Goal: Transaction & Acquisition: Purchase product/service

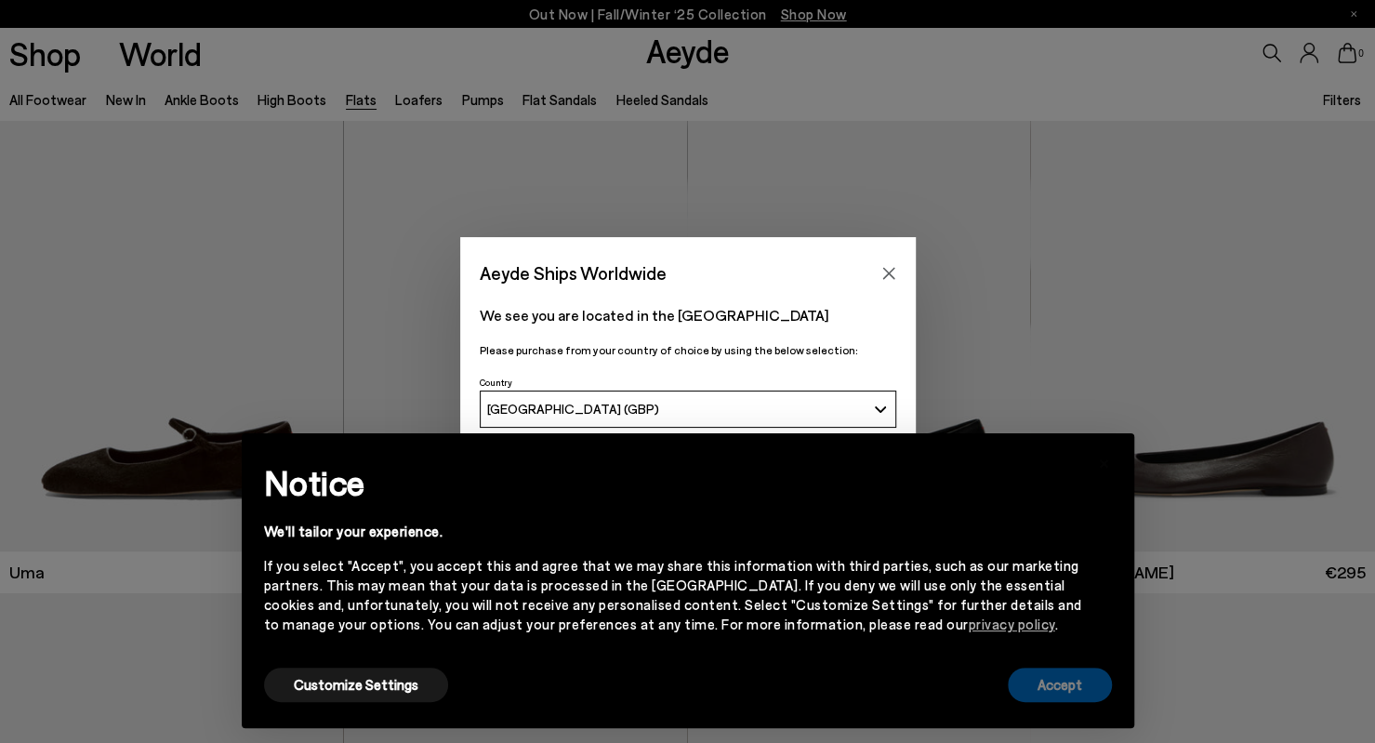
drag, startPoint x: 1111, startPoint y: 678, endPoint x: 1081, endPoint y: 674, distance: 30.9
click at [1081, 674] on div "× Notice We'll tailor your experience. If you select "Accept", you accept this …" at bounding box center [688, 581] width 878 height 280
click at [1081, 674] on button "Accept" at bounding box center [1060, 685] width 104 height 34
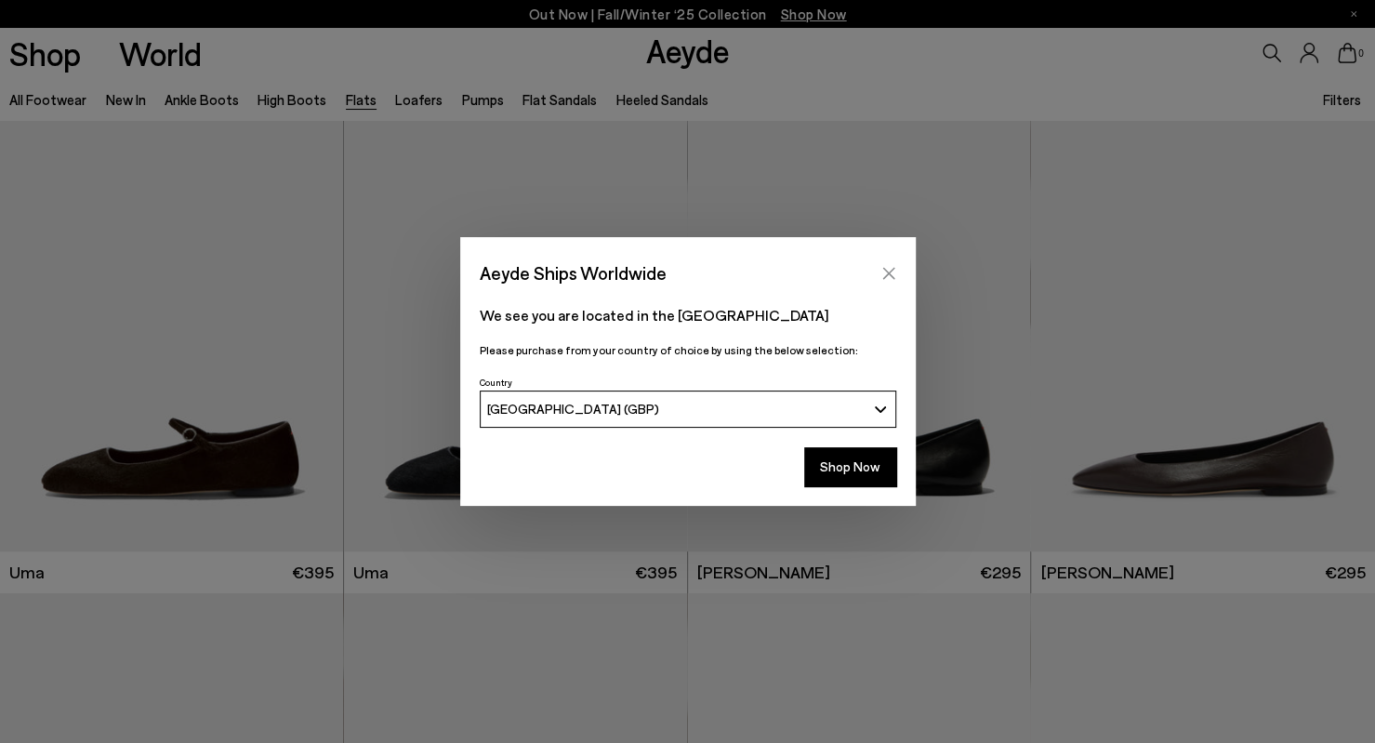
click at [885, 276] on icon "Close" at bounding box center [889, 273] width 12 height 12
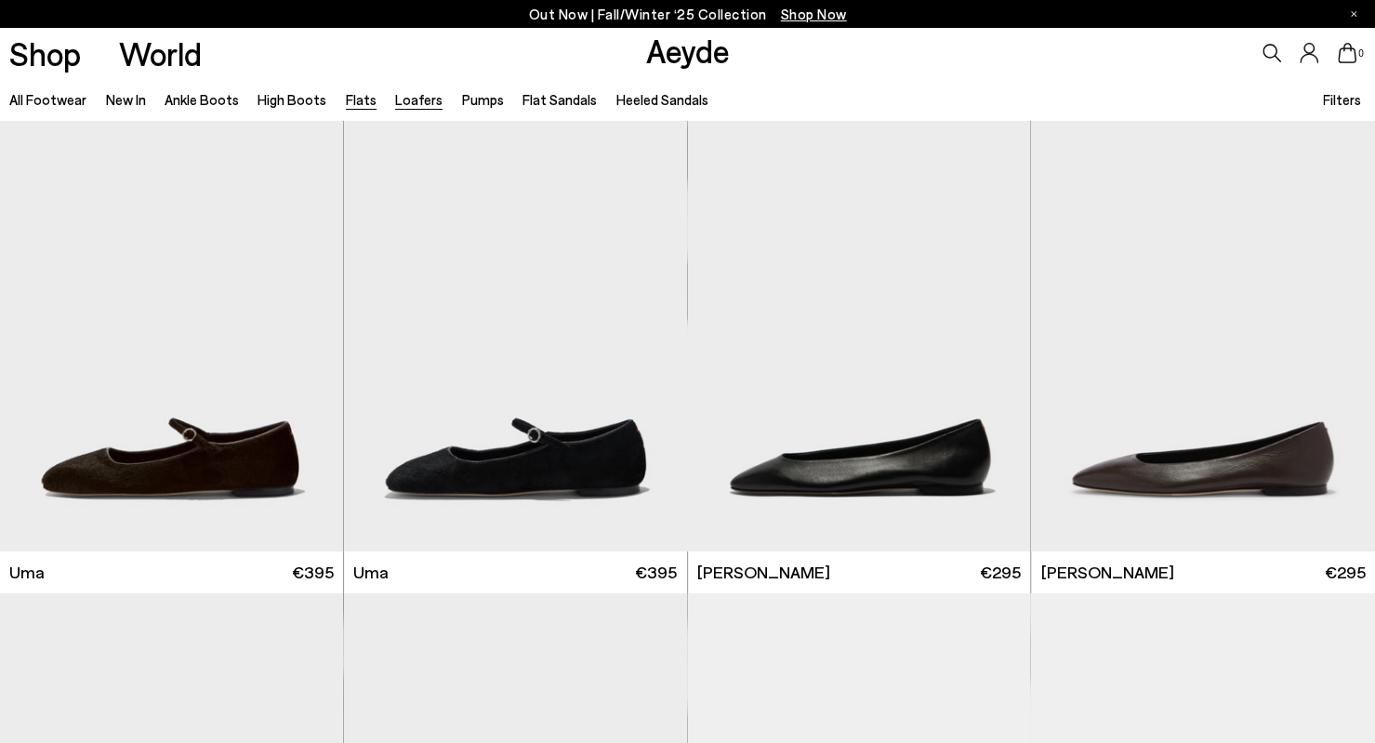
click at [413, 105] on link "Loafers" at bounding box center [418, 99] width 47 height 17
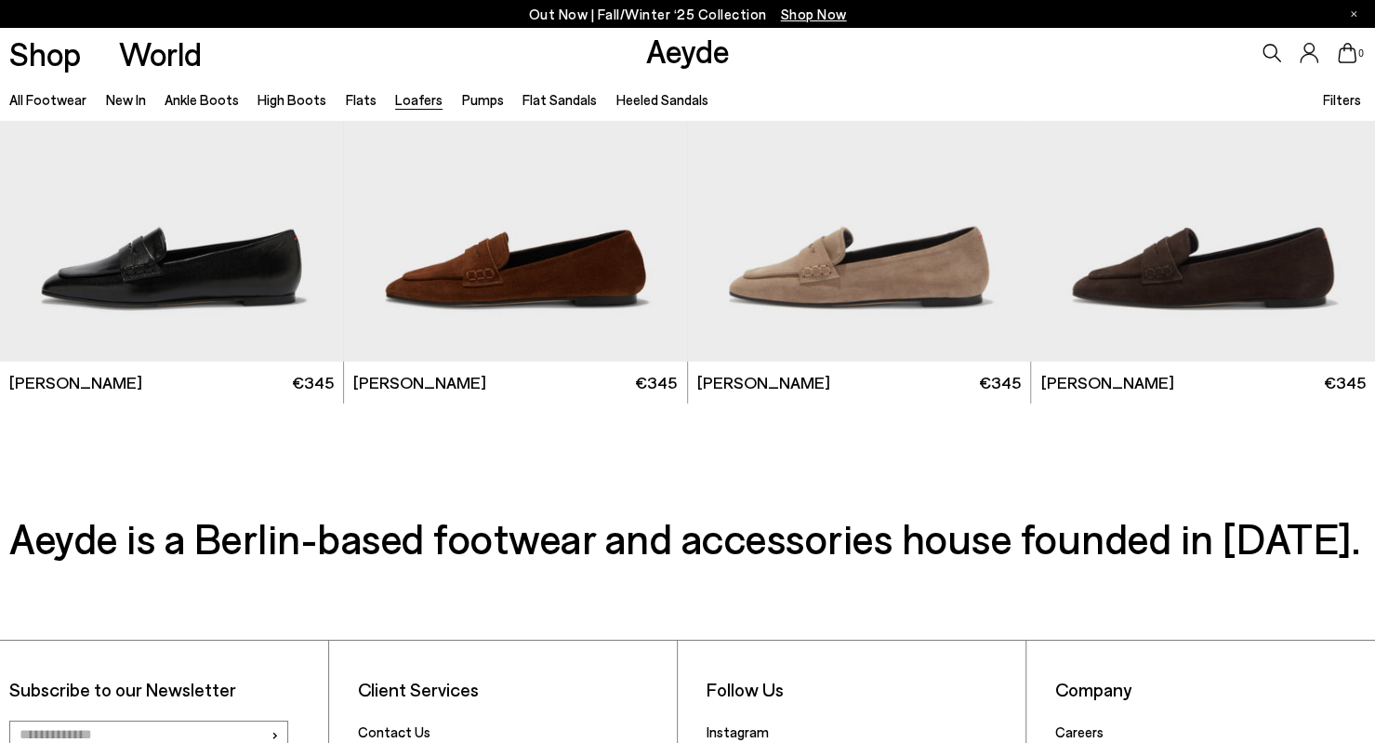
click at [413, 105] on link "Loafers" at bounding box center [418, 99] width 47 height 17
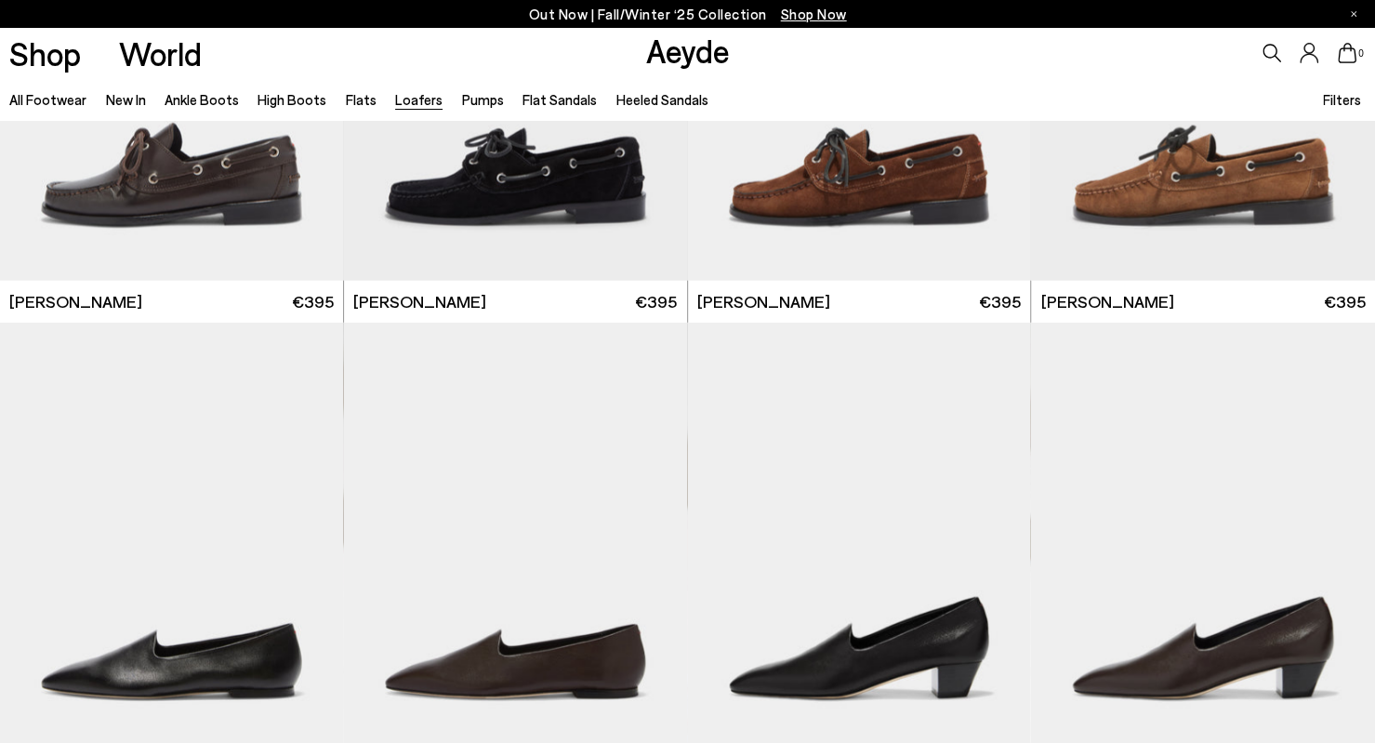
scroll to position [2571, 0]
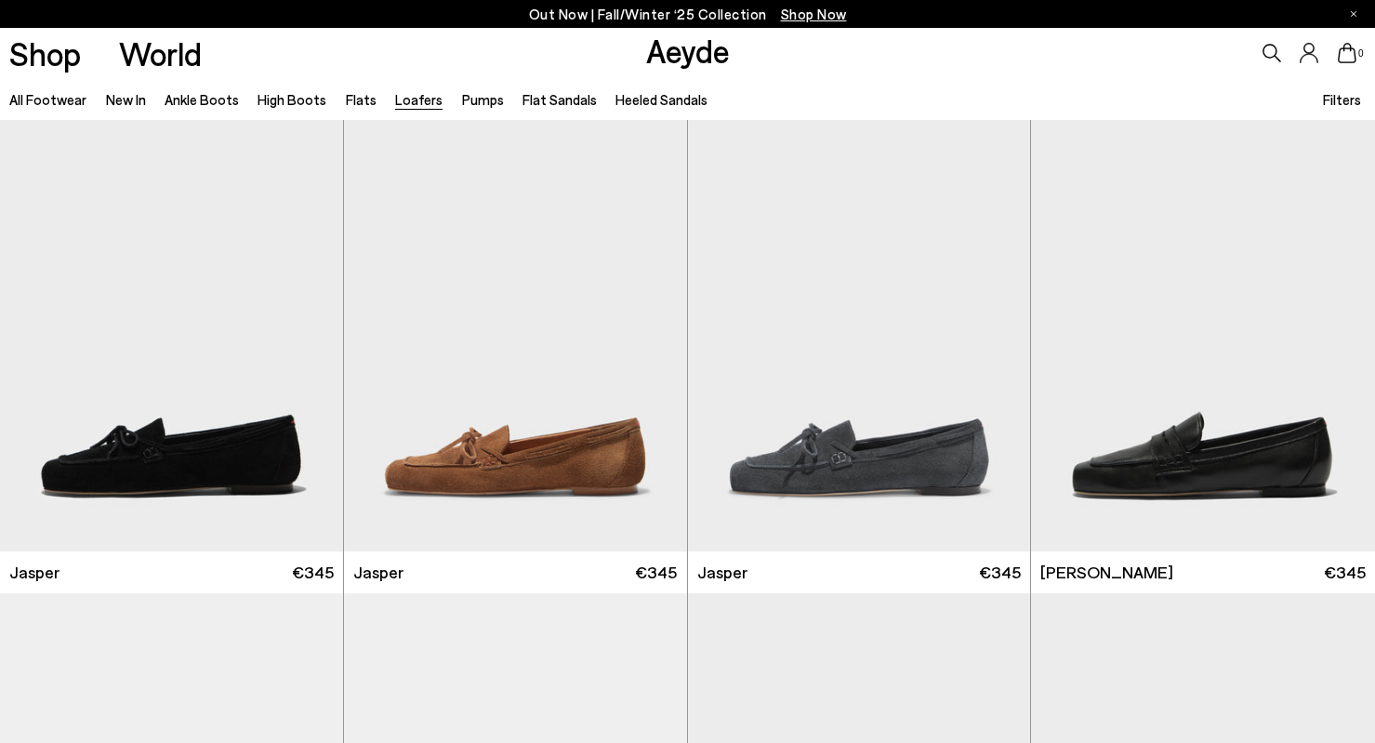
scroll to position [2, 0]
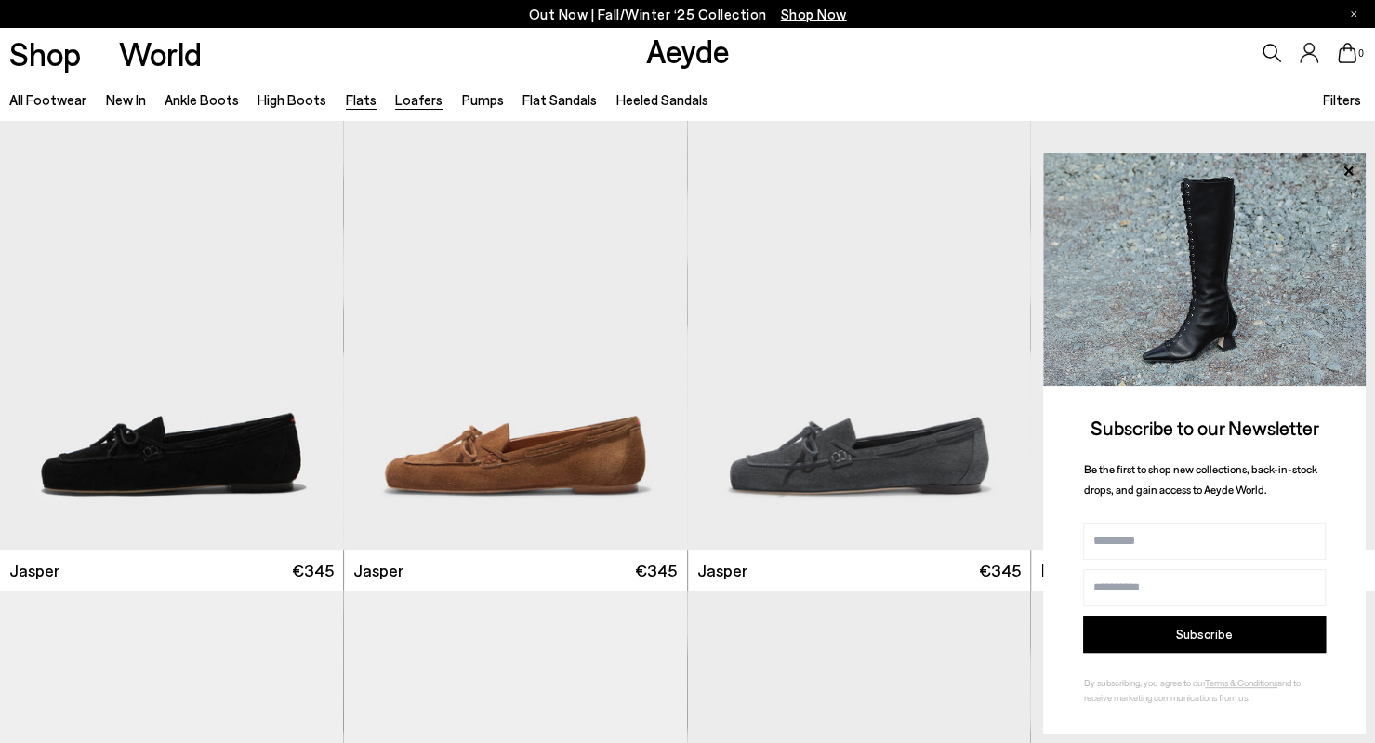
click at [352, 99] on link "Flats" at bounding box center [361, 99] width 31 height 17
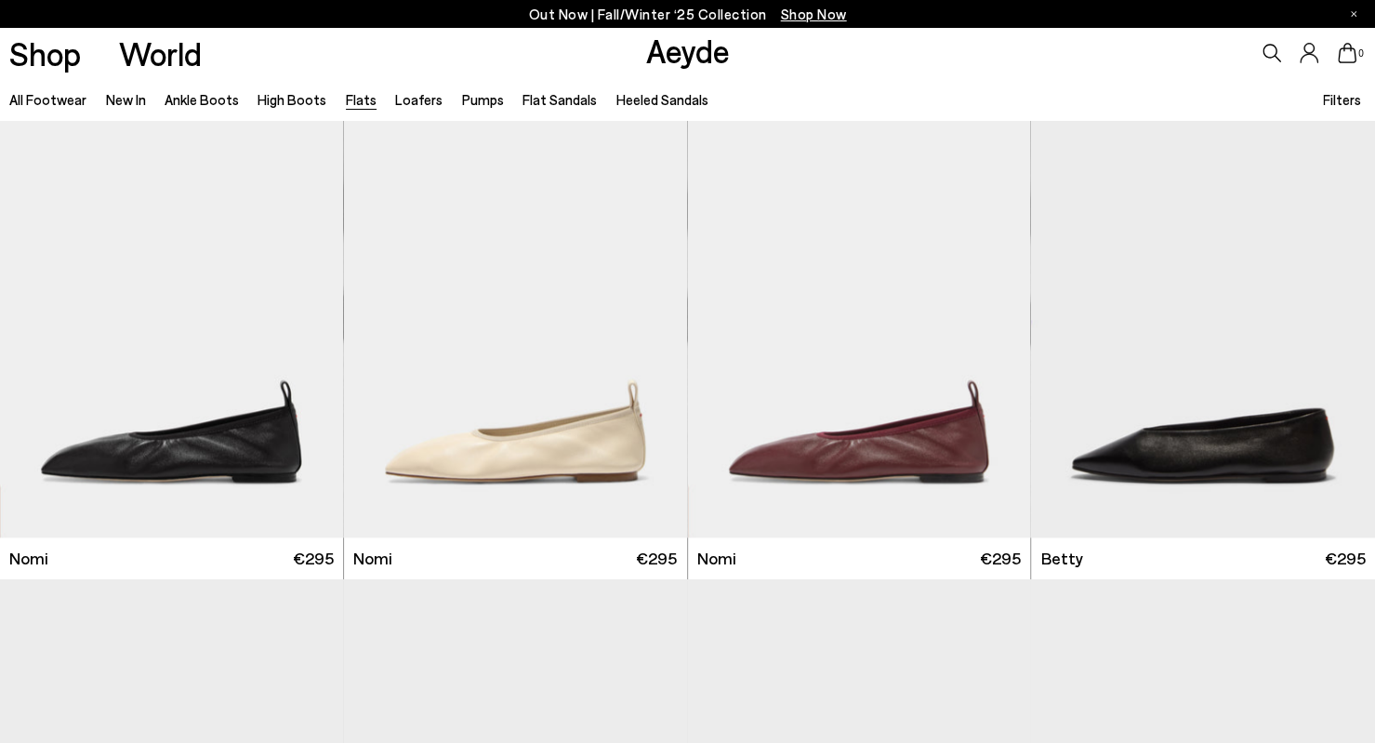
scroll to position [962, 0]
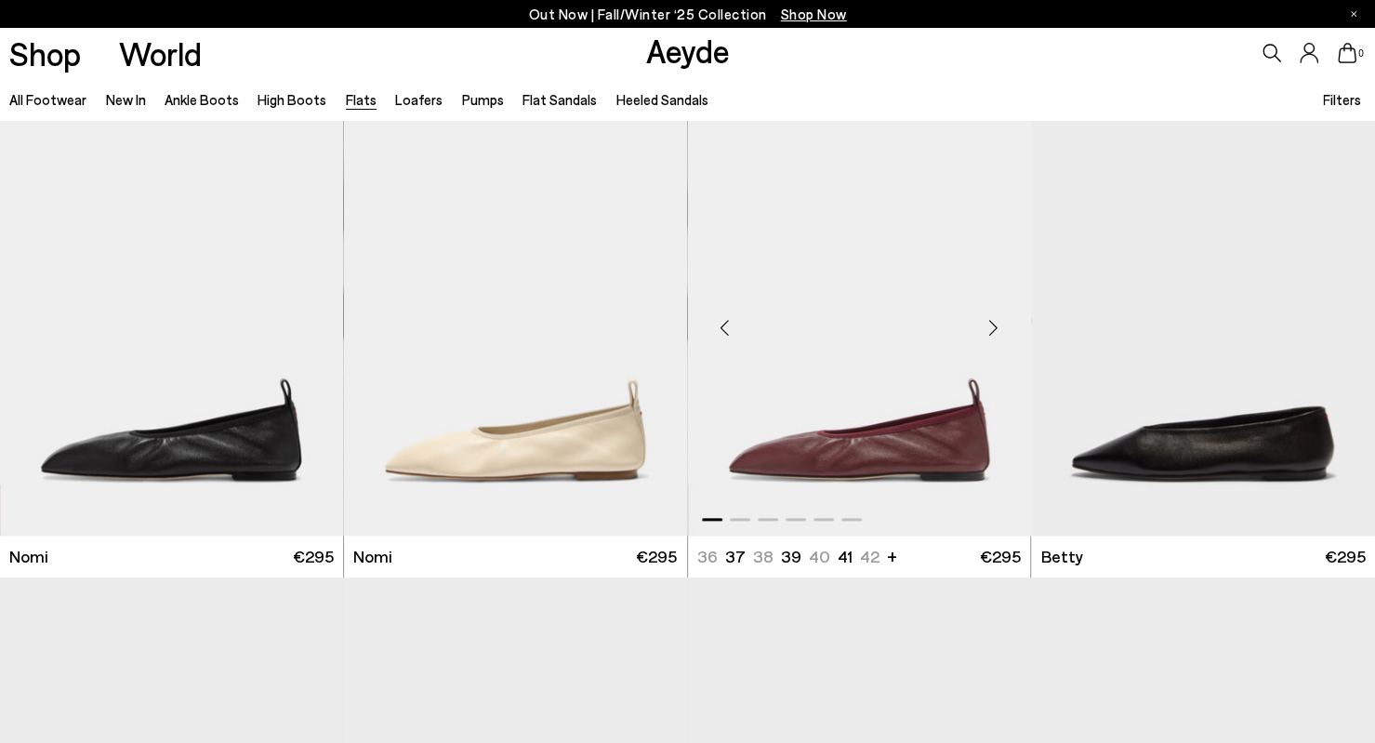
click at [900, 464] on img "1 / 6" at bounding box center [859, 321] width 343 height 432
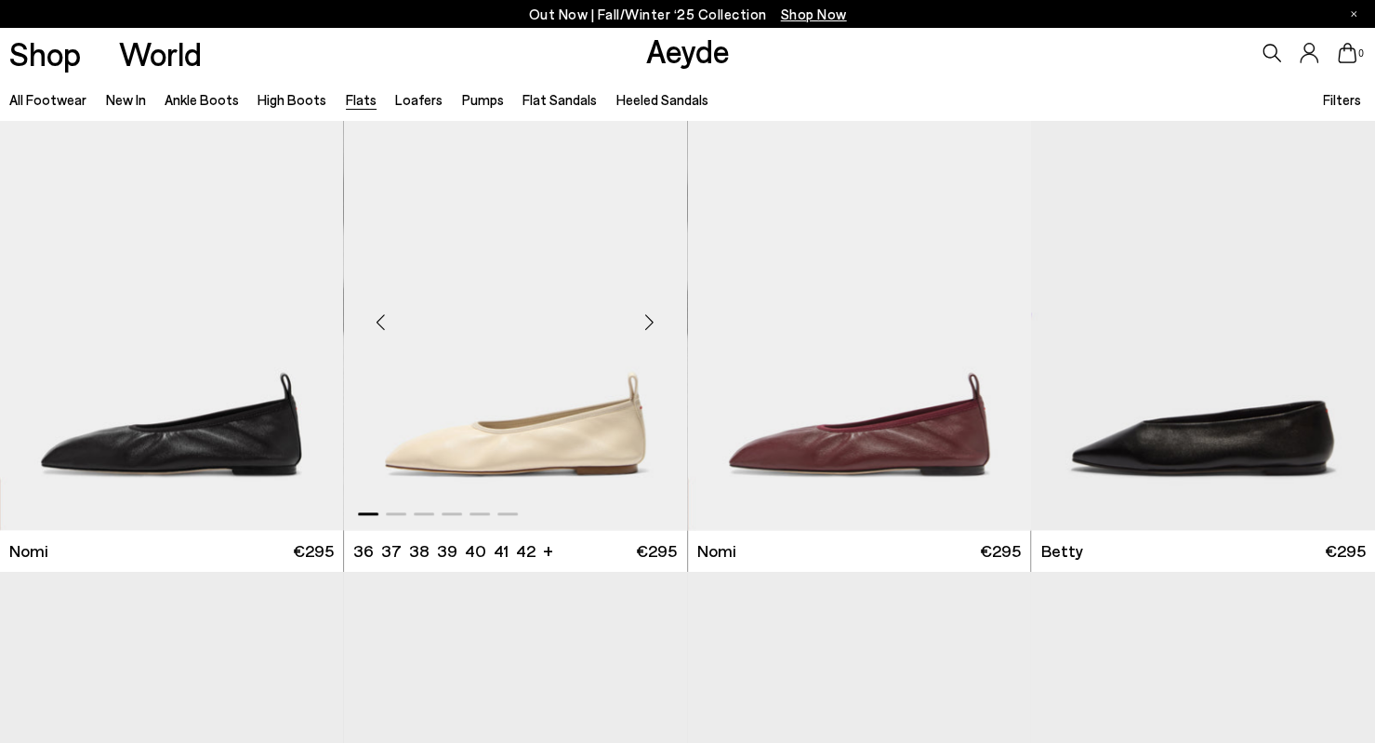
scroll to position [966, 0]
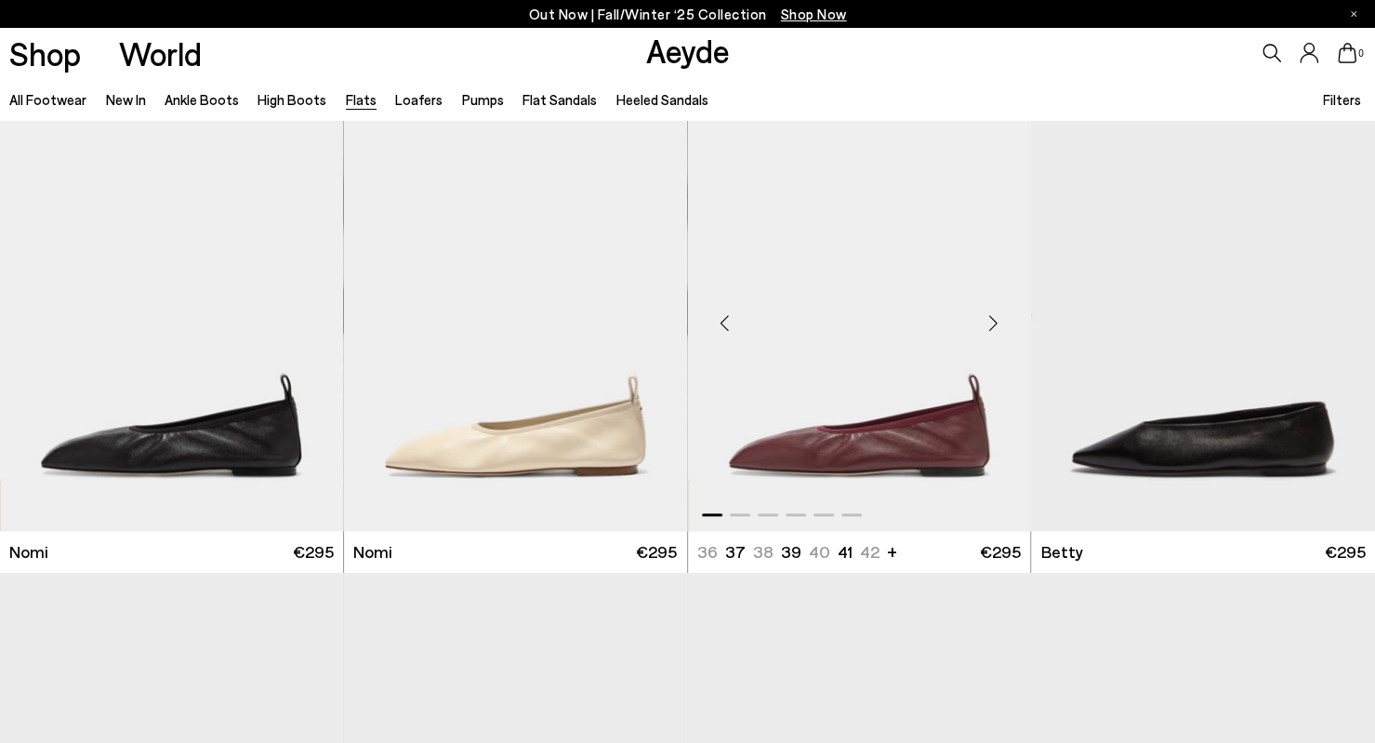
click at [806, 427] on img "1 / 6" at bounding box center [859, 316] width 343 height 432
click at [469, 97] on link "Pumps" at bounding box center [483, 99] width 42 height 17
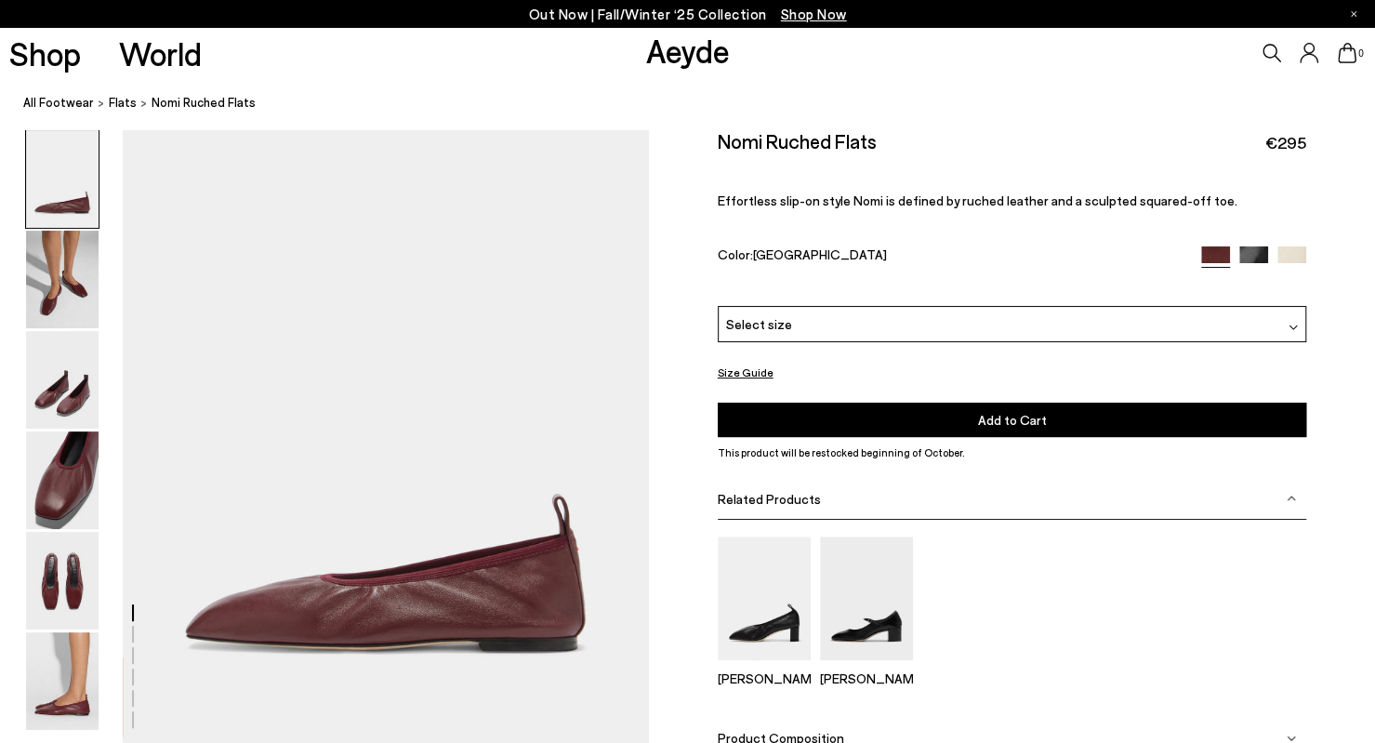
click at [924, 332] on div "Select size" at bounding box center [1012, 324] width 589 height 36
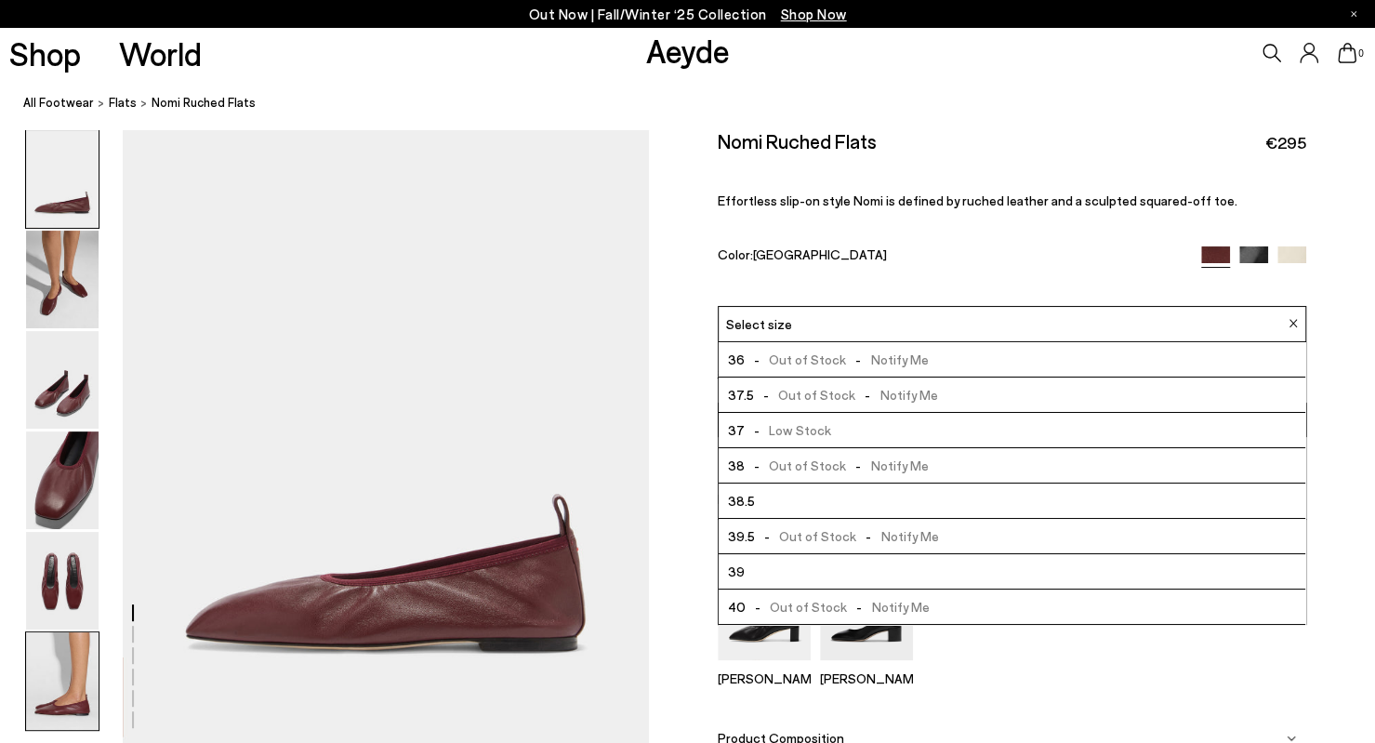
click at [86, 672] on img at bounding box center [62, 681] width 73 height 98
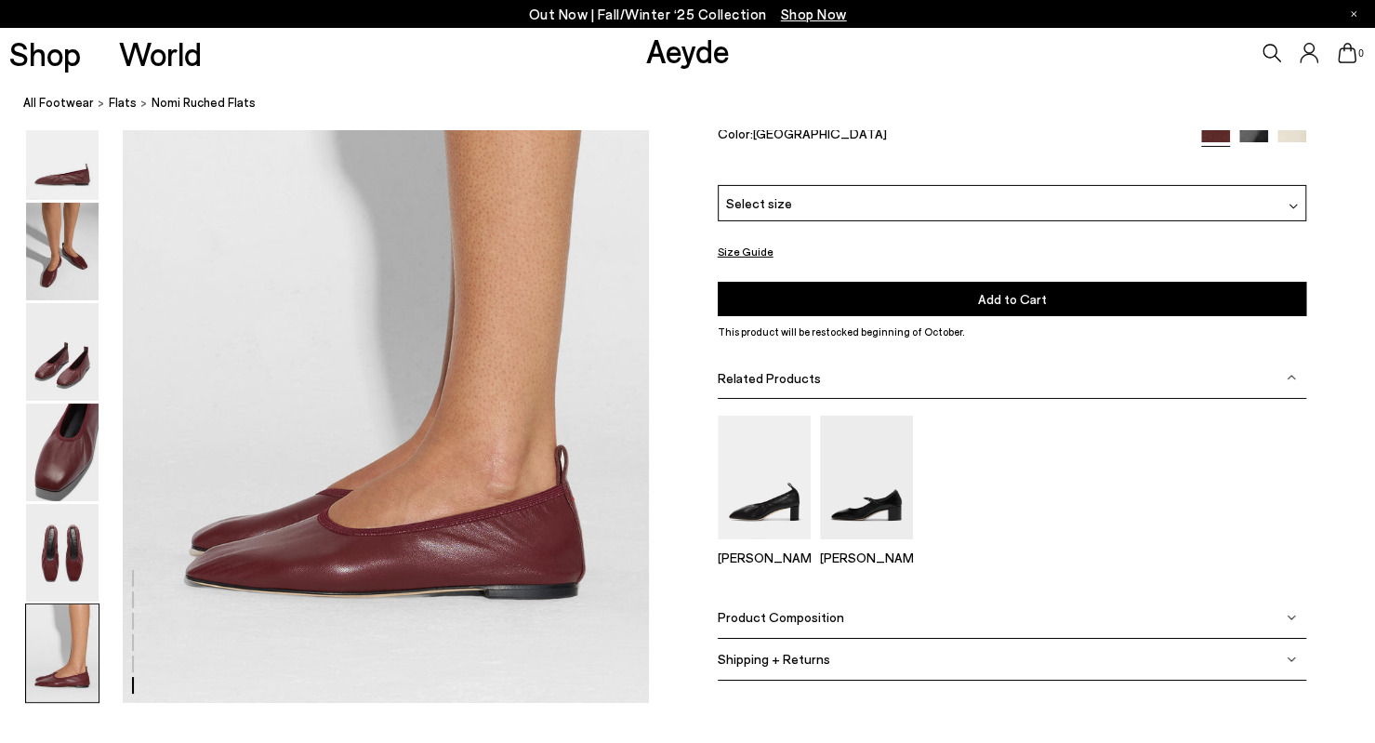
scroll to position [3562, 0]
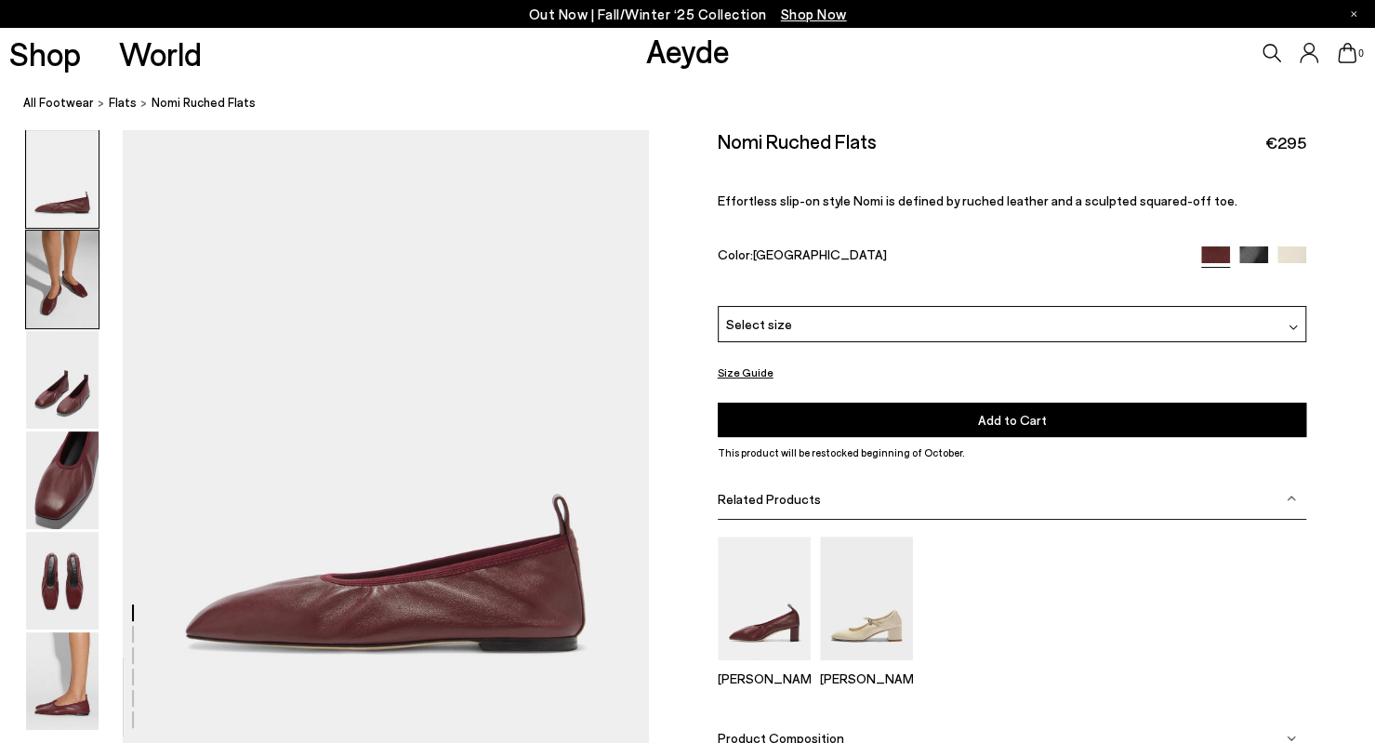
click at [69, 302] on img at bounding box center [62, 280] width 73 height 98
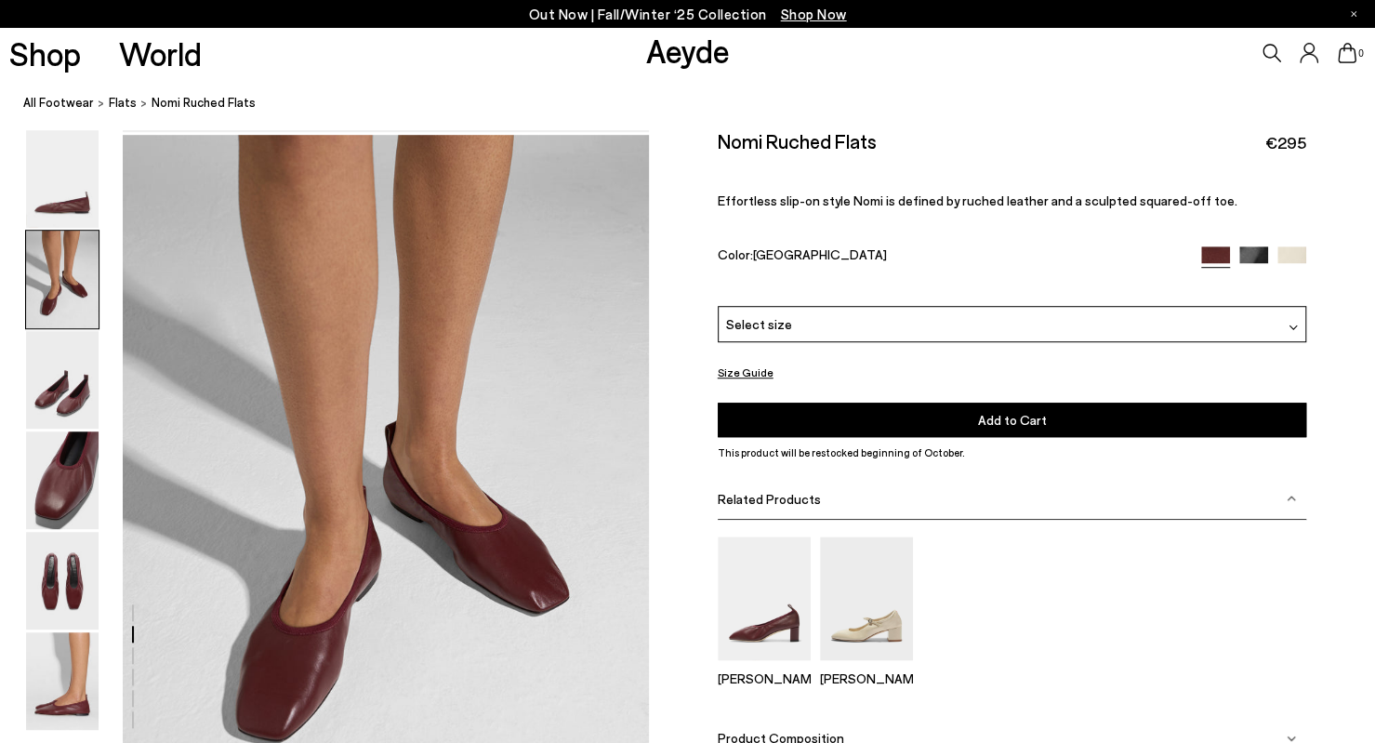
scroll to position [618, 0]
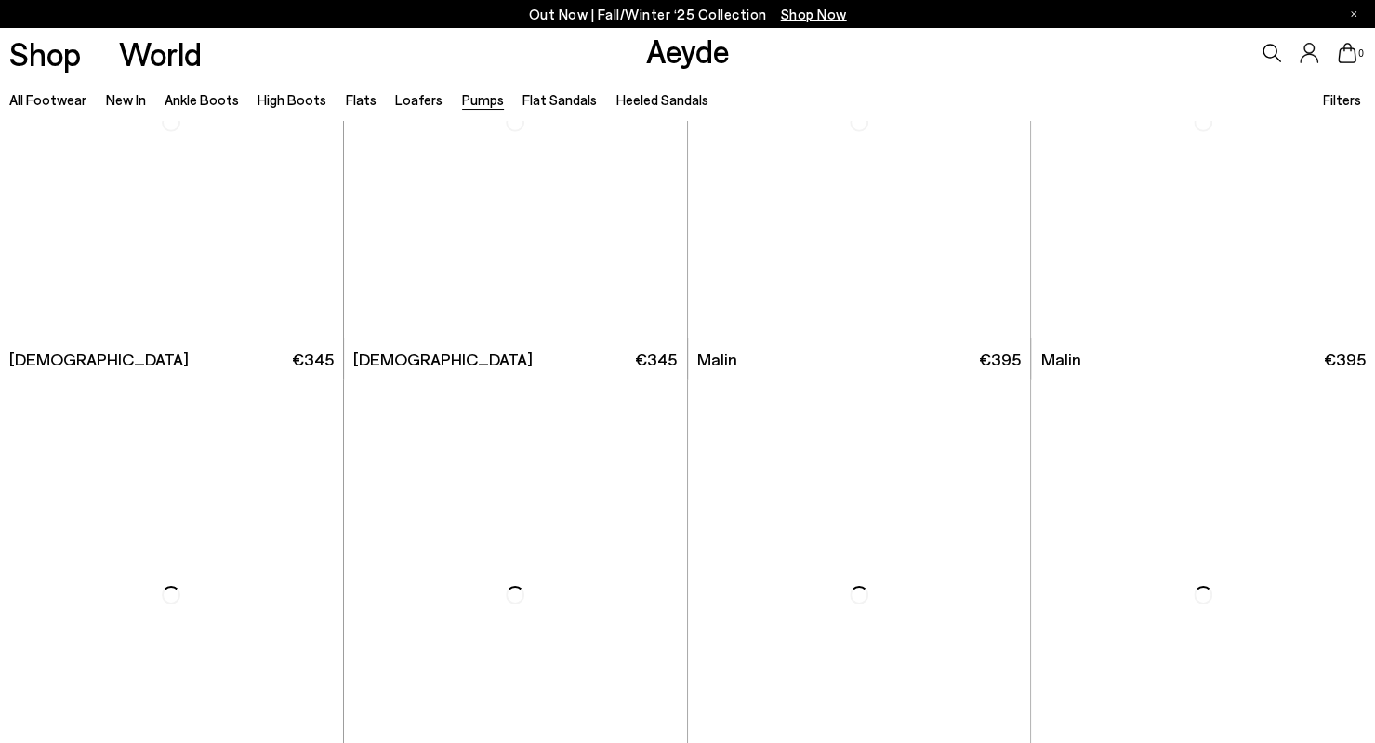
scroll to position [3142, 0]
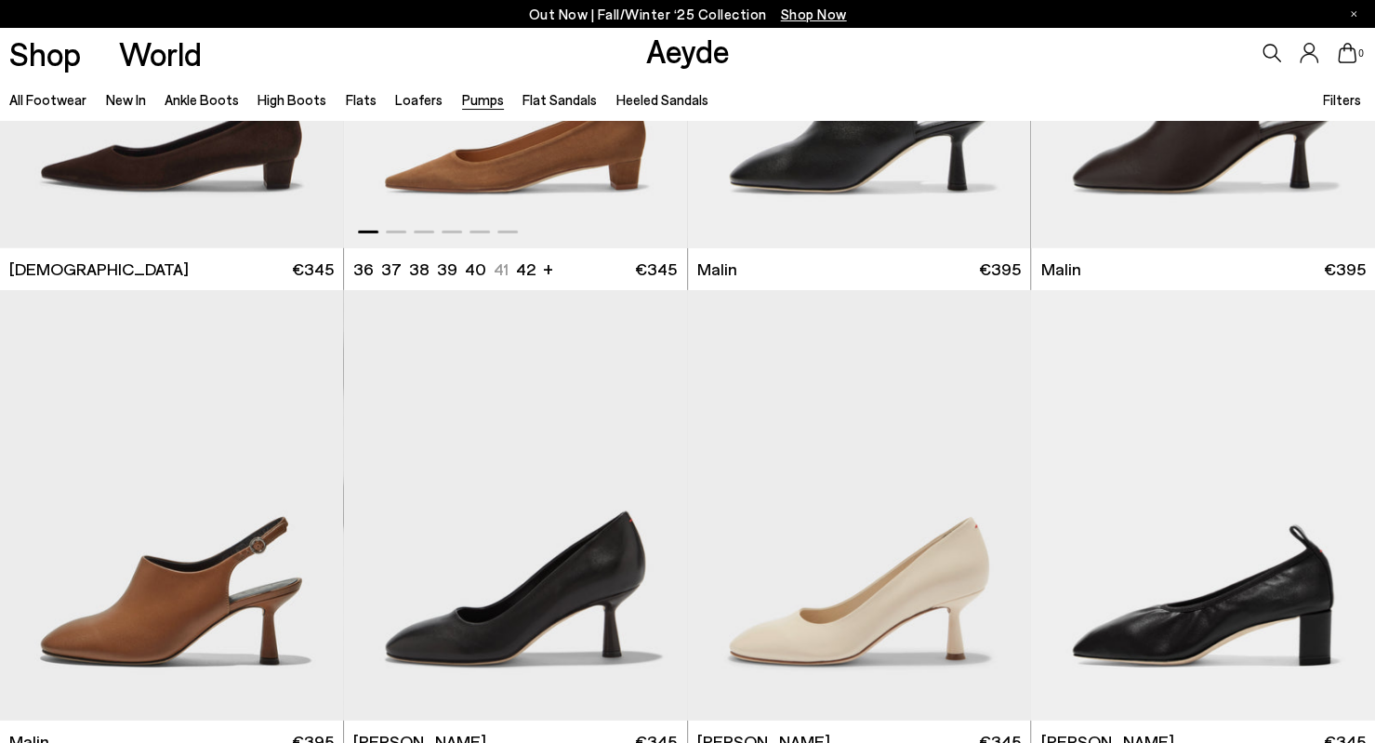
click at [493, 189] on img "1 / 6" at bounding box center [515, 33] width 343 height 432
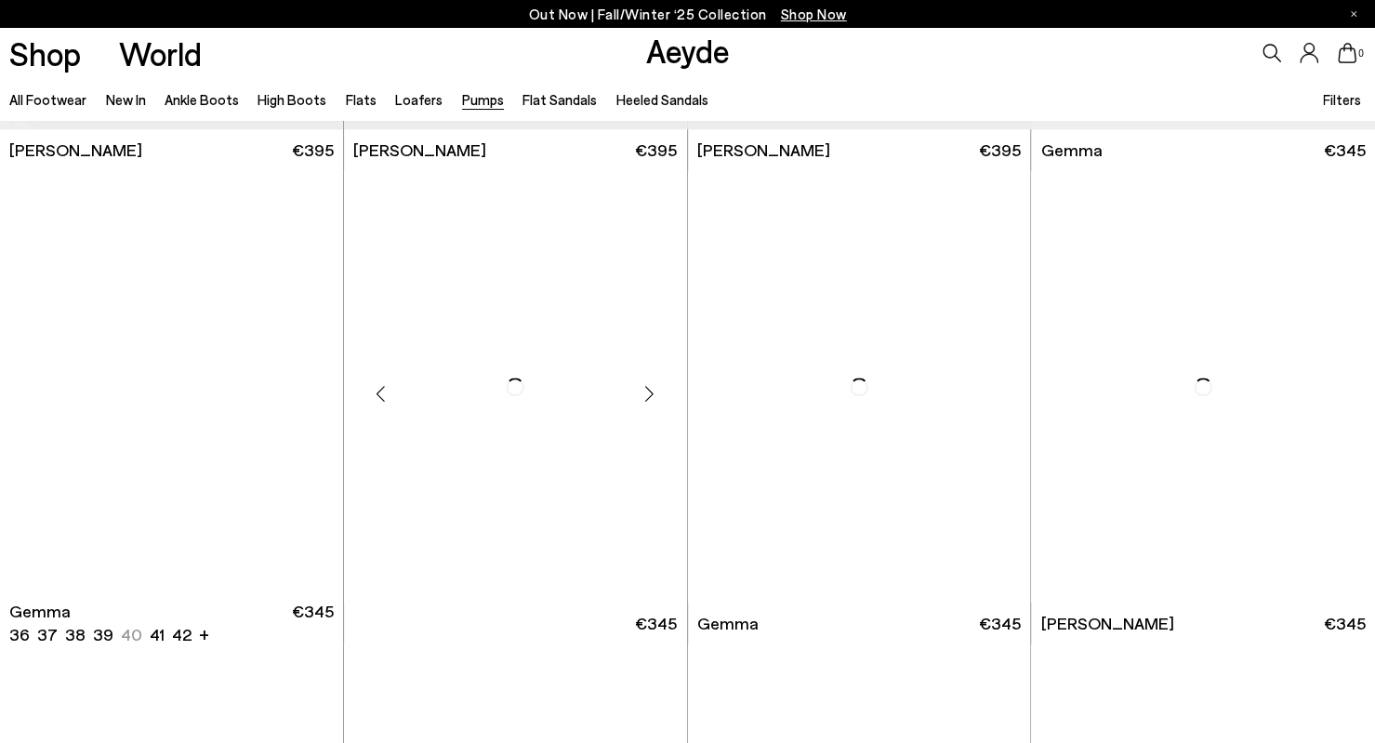
scroll to position [5153, 0]
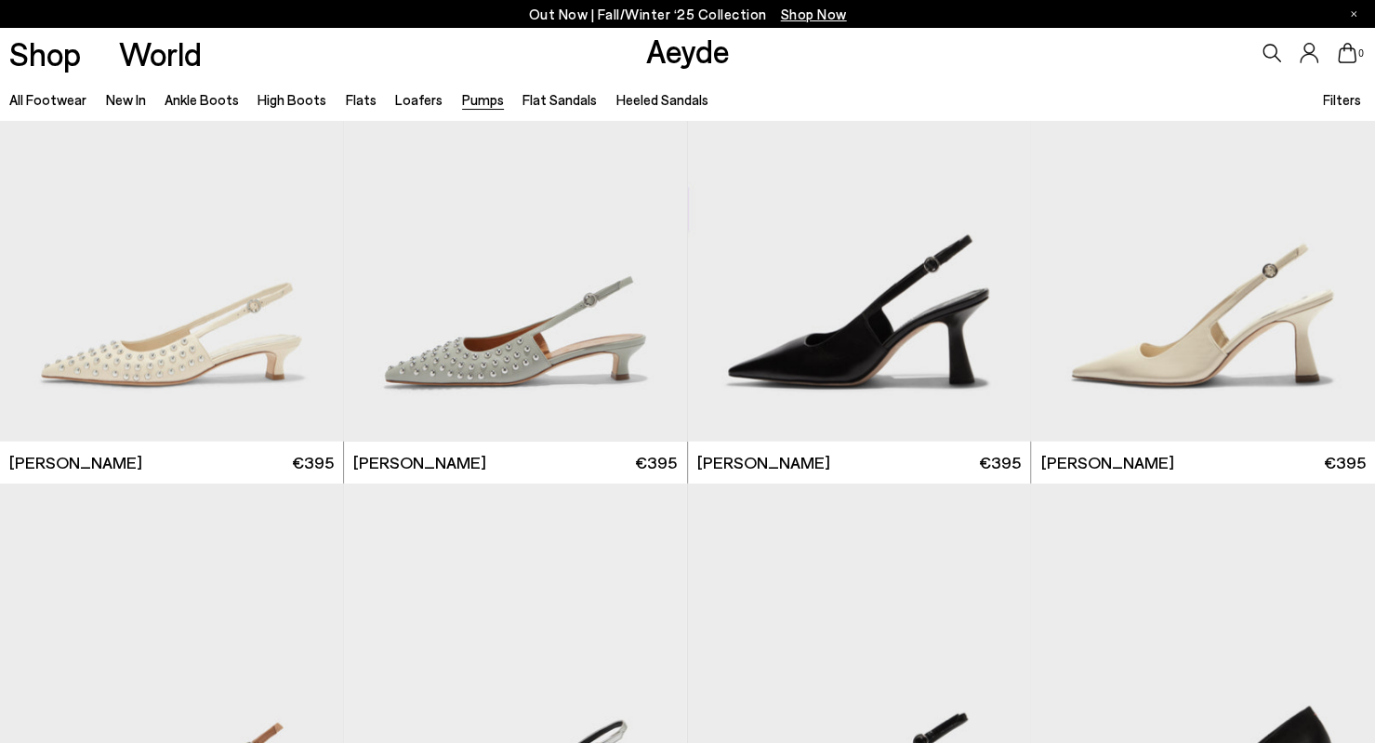
scroll to position [6657, 0]
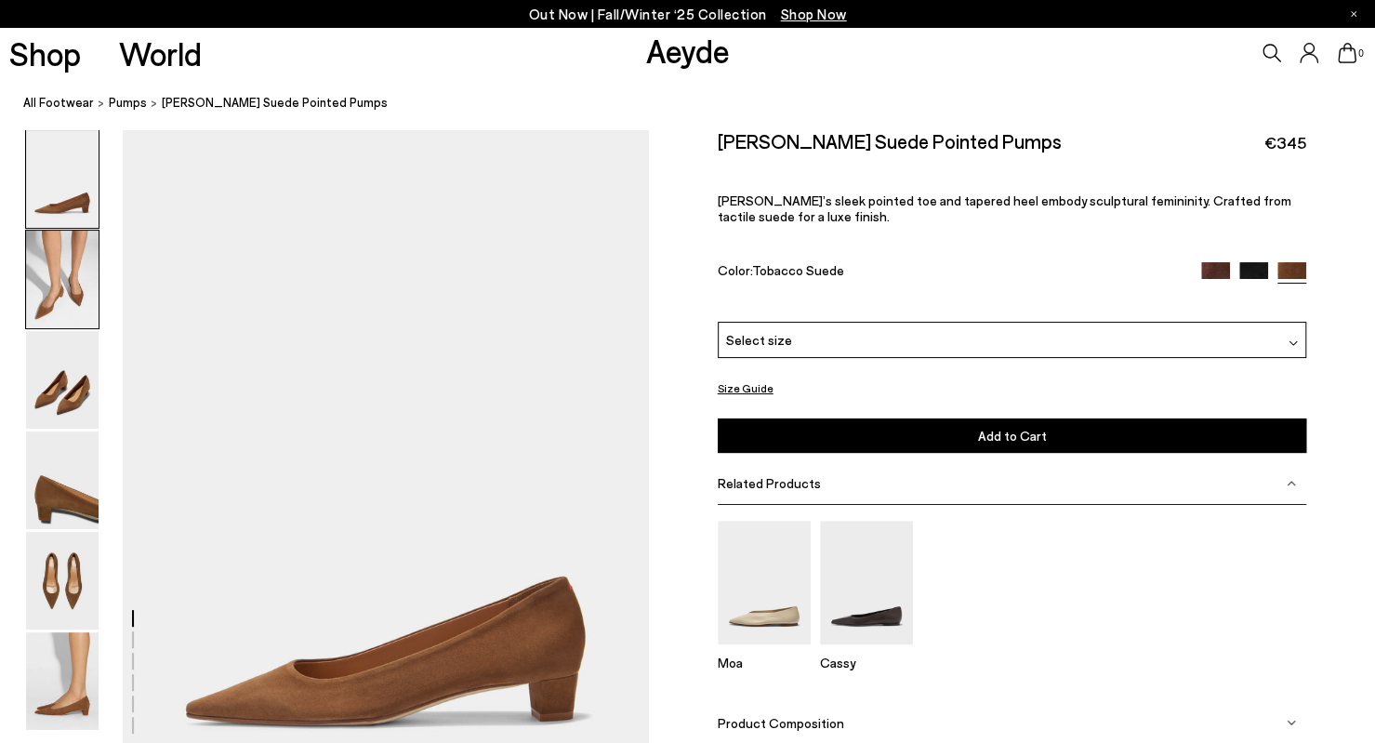
click at [64, 293] on img at bounding box center [62, 280] width 73 height 98
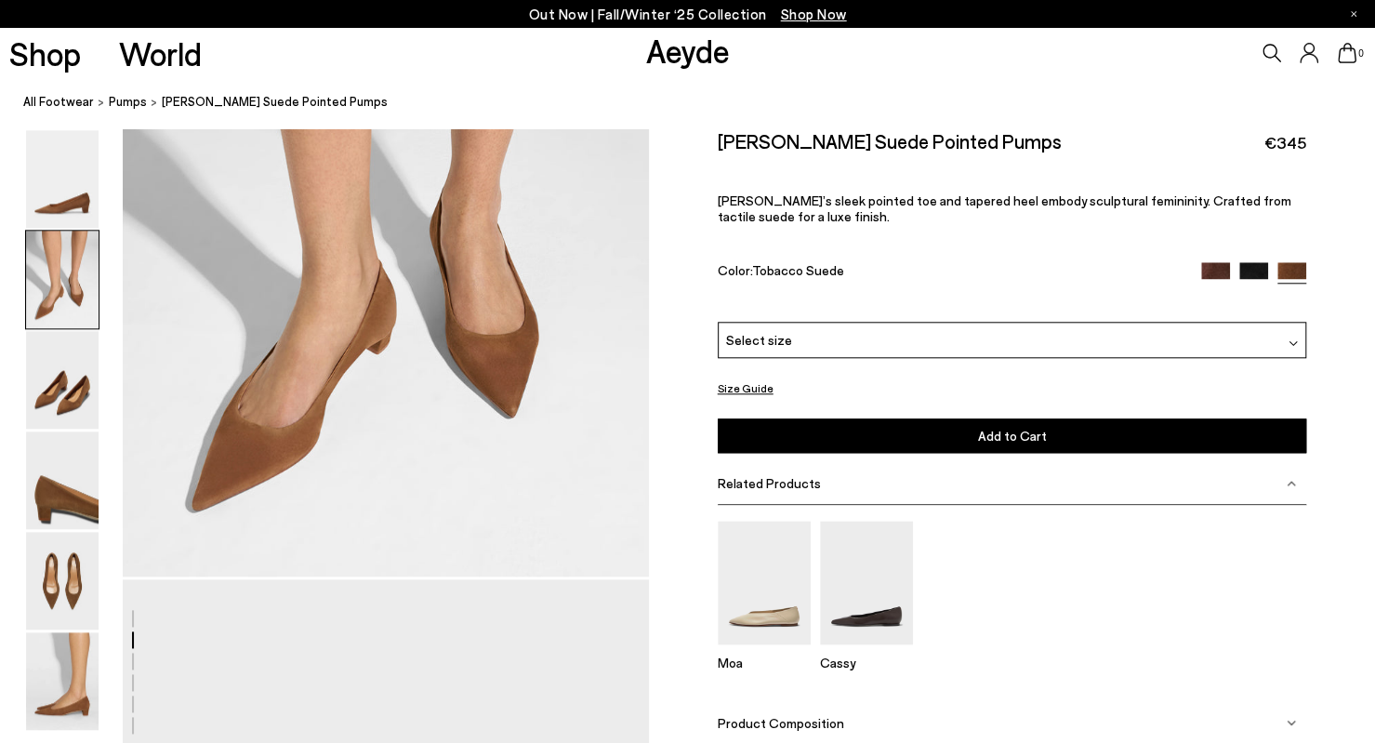
scroll to position [959, 0]
click at [805, 347] on div "Select size" at bounding box center [1012, 339] width 589 height 36
